Goal: Information Seeking & Learning: Learn about a topic

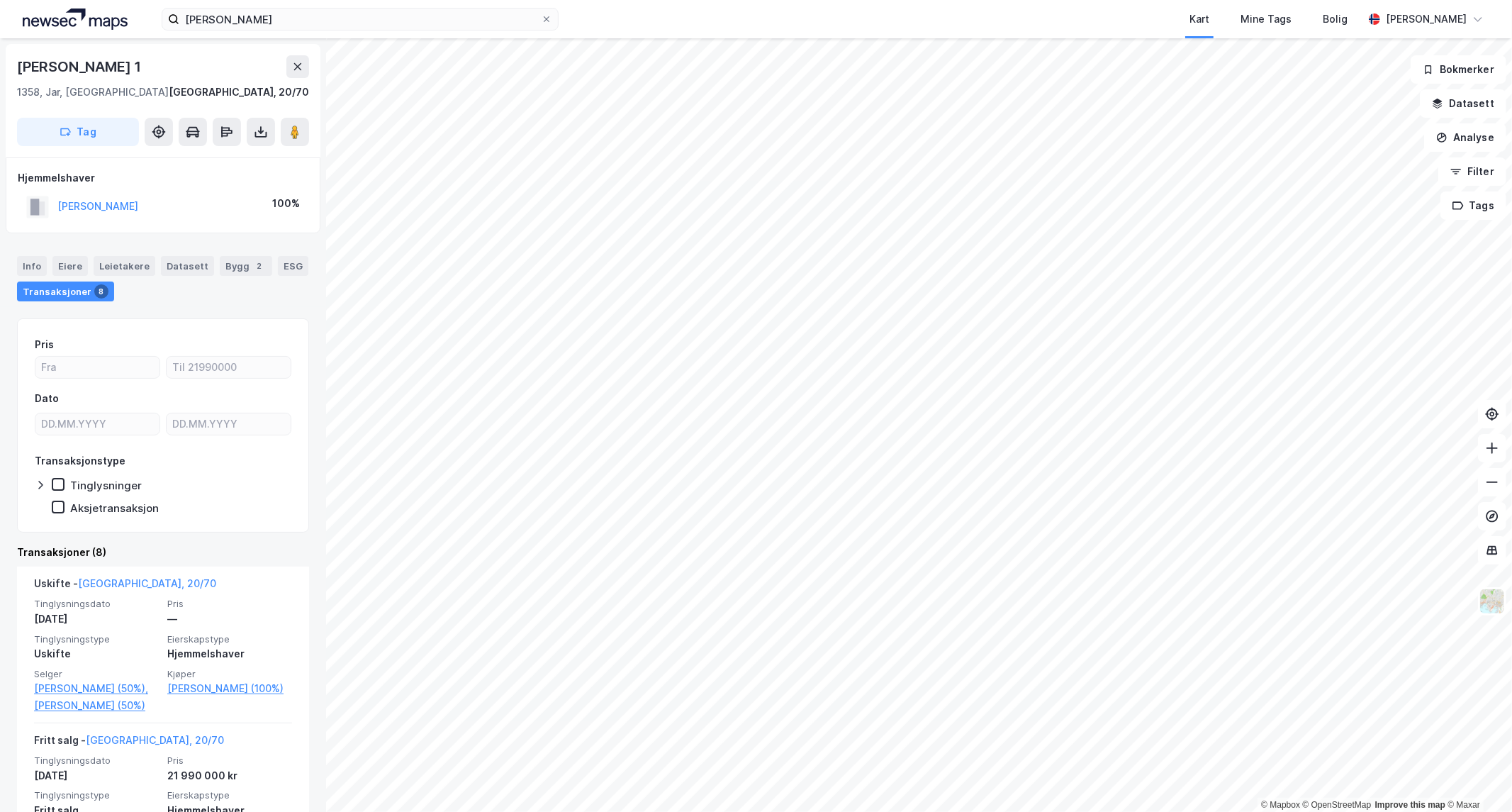
scroll to position [392, 0]
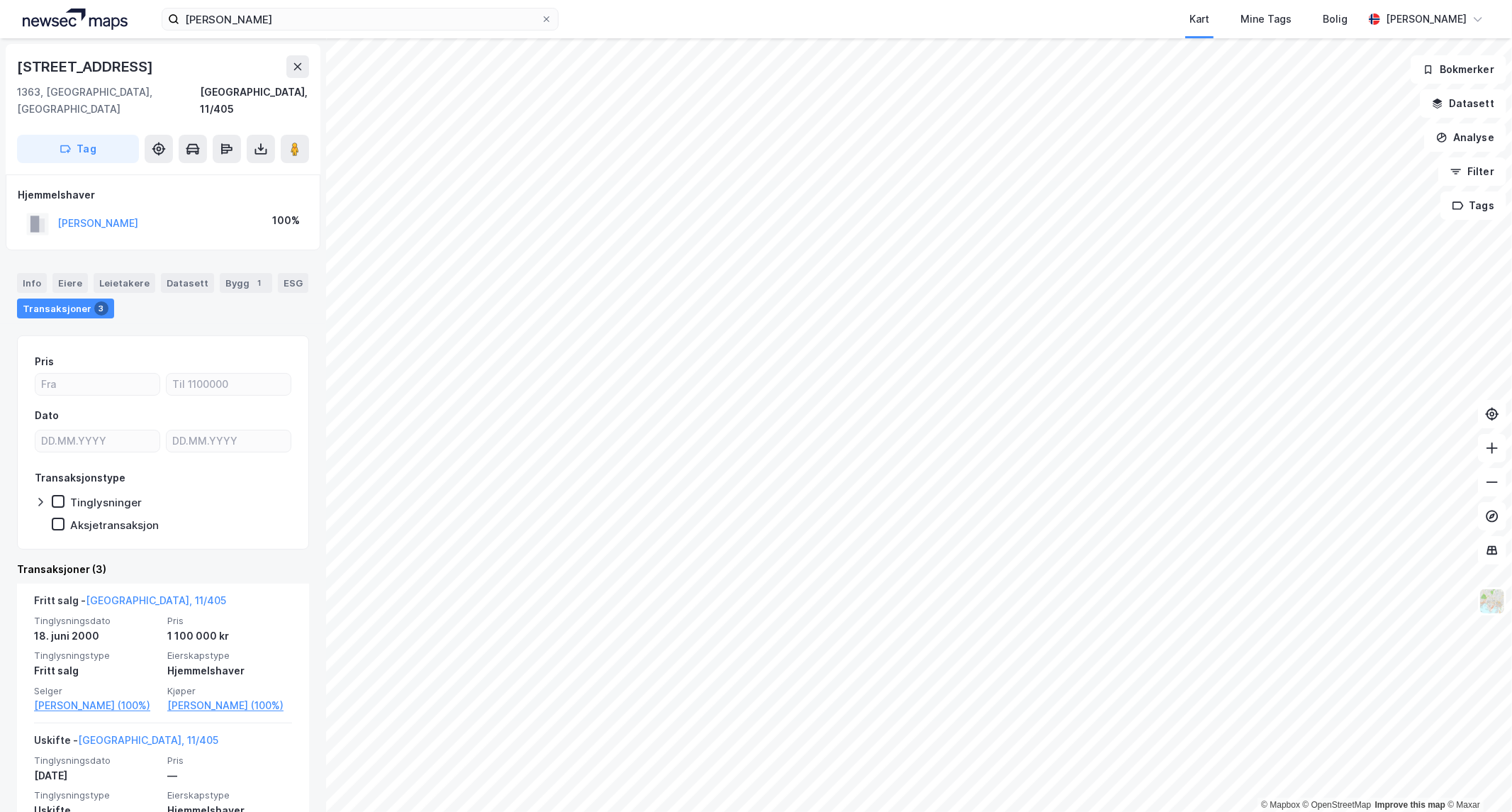
click at [83, 215] on div "[PERSON_NAME]" at bounding box center [97, 224] width 80 height 17
click at [0, 0] on button "[PERSON_NAME]" at bounding box center [0, 0] width 0 height 0
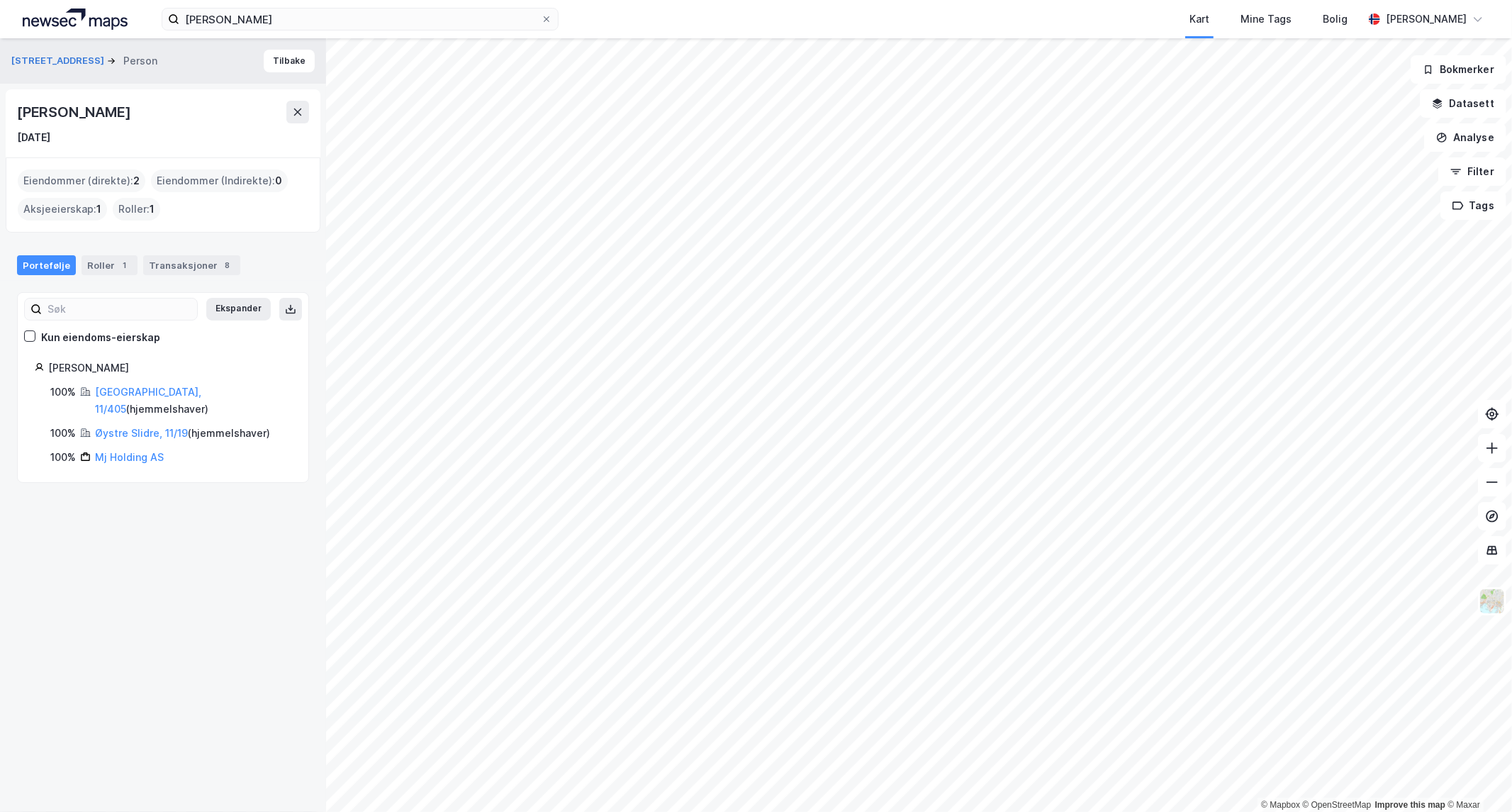
drag, startPoint x: 122, startPoint y: 649, endPoint x: 118, endPoint y: 633, distance: 16.5
click at [121, 644] on div "Sarbuvollveien 26b Person [PERSON_NAME] [DATE] Eiendommer (direkte) : 2 Eiendom…" at bounding box center [162, 424] width 326 height 773
drag, startPoint x: 210, startPoint y: 615, endPoint x: 207, endPoint y: 603, distance: 12.4
